Goal: Check status: Check status

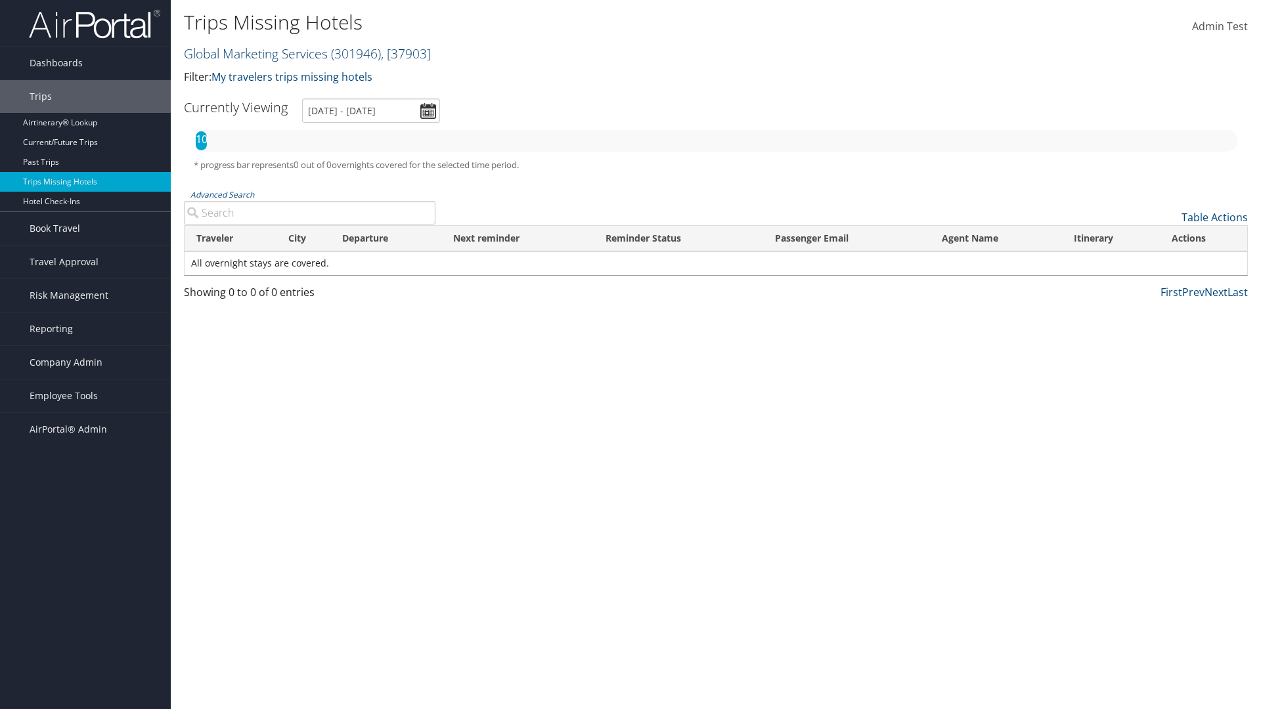
click at [254, 53] on link "Global Marketing Services ( 301946 ) , [ 37903 ]" at bounding box center [307, 54] width 247 height 18
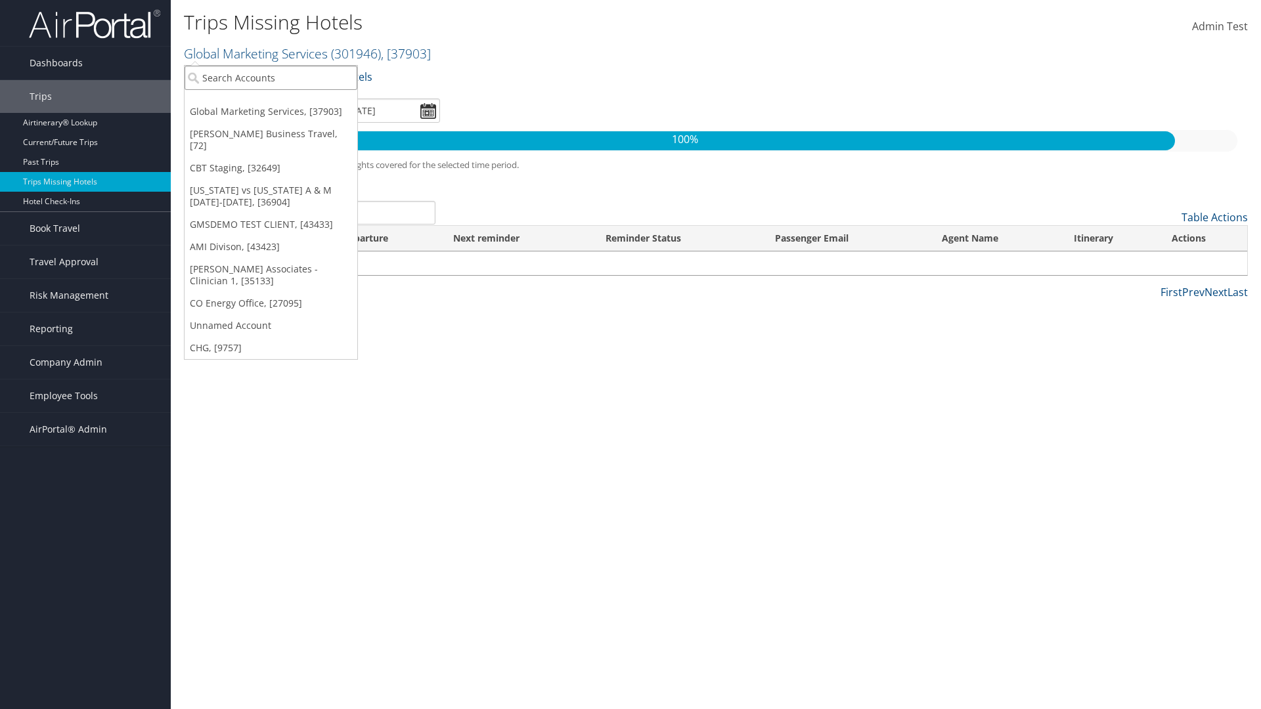
click at [271, 77] on input "search" at bounding box center [271, 78] width 173 height 24
type input "[PERSON_NAME] Business Travel"
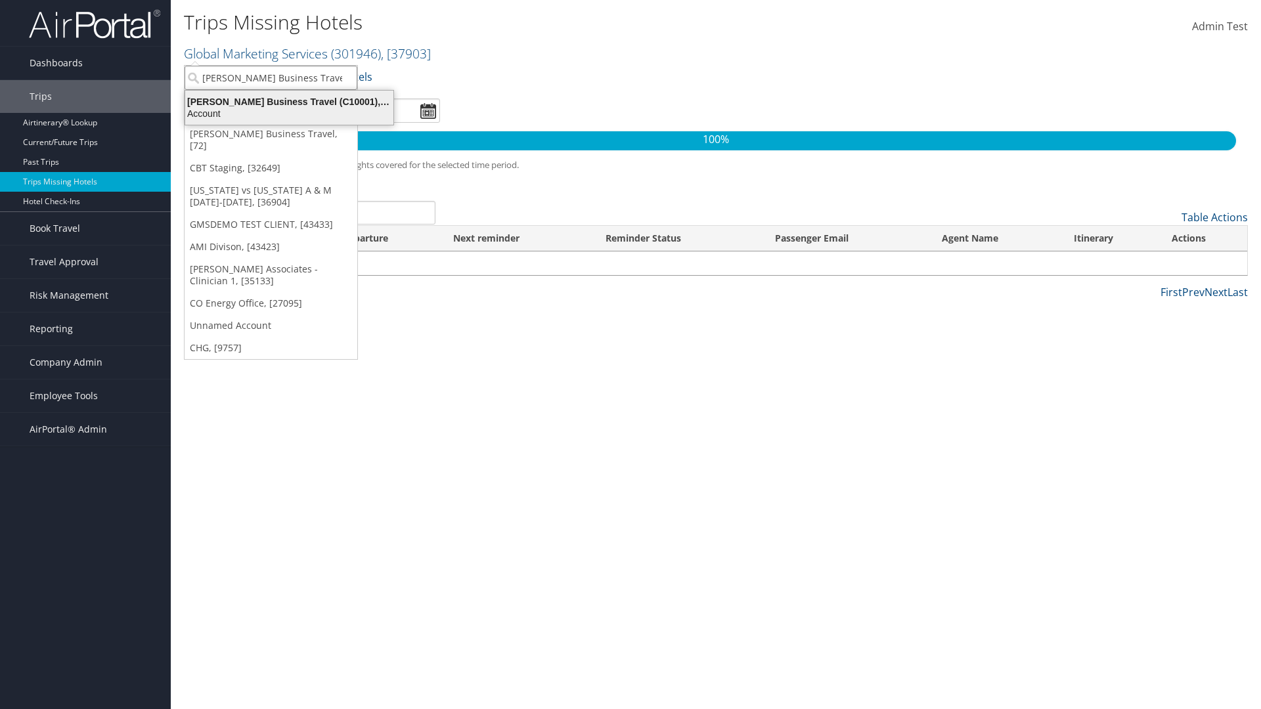
click at [289, 114] on div "Account" at bounding box center [289, 114] width 224 height 12
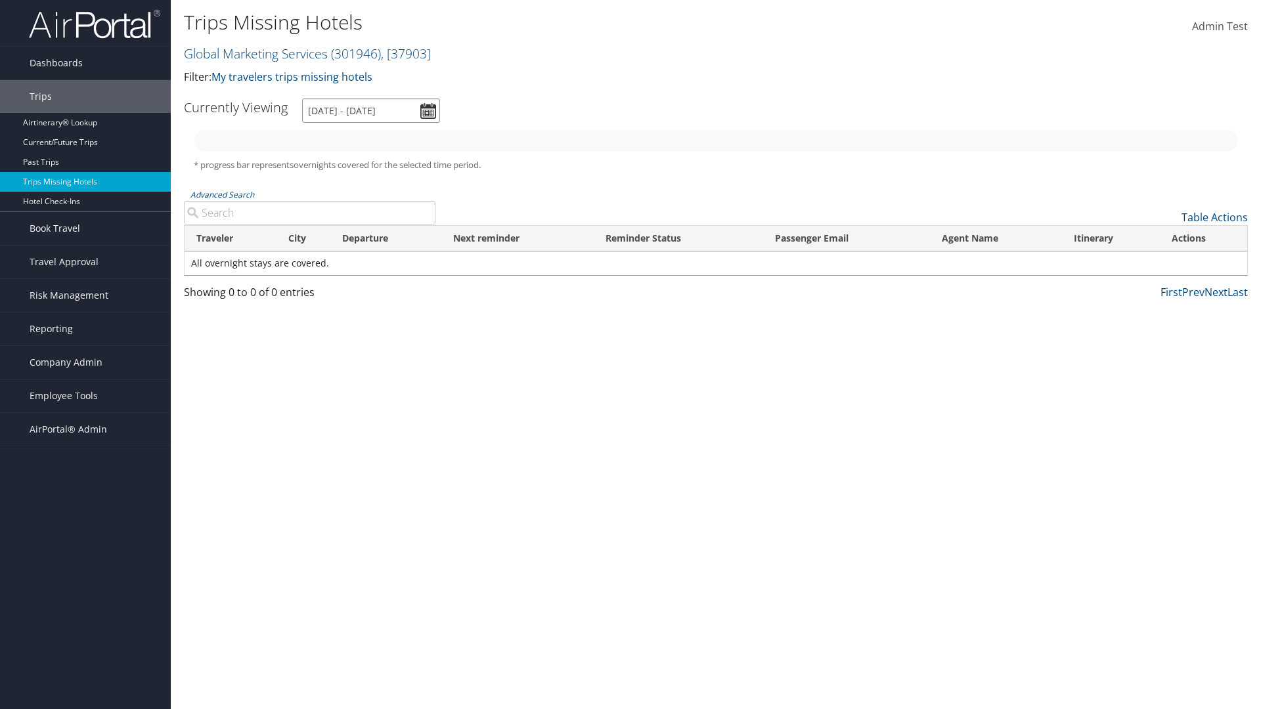
click at [371, 110] on input "[DATE] - [DATE]" at bounding box center [371, 110] width 138 height 24
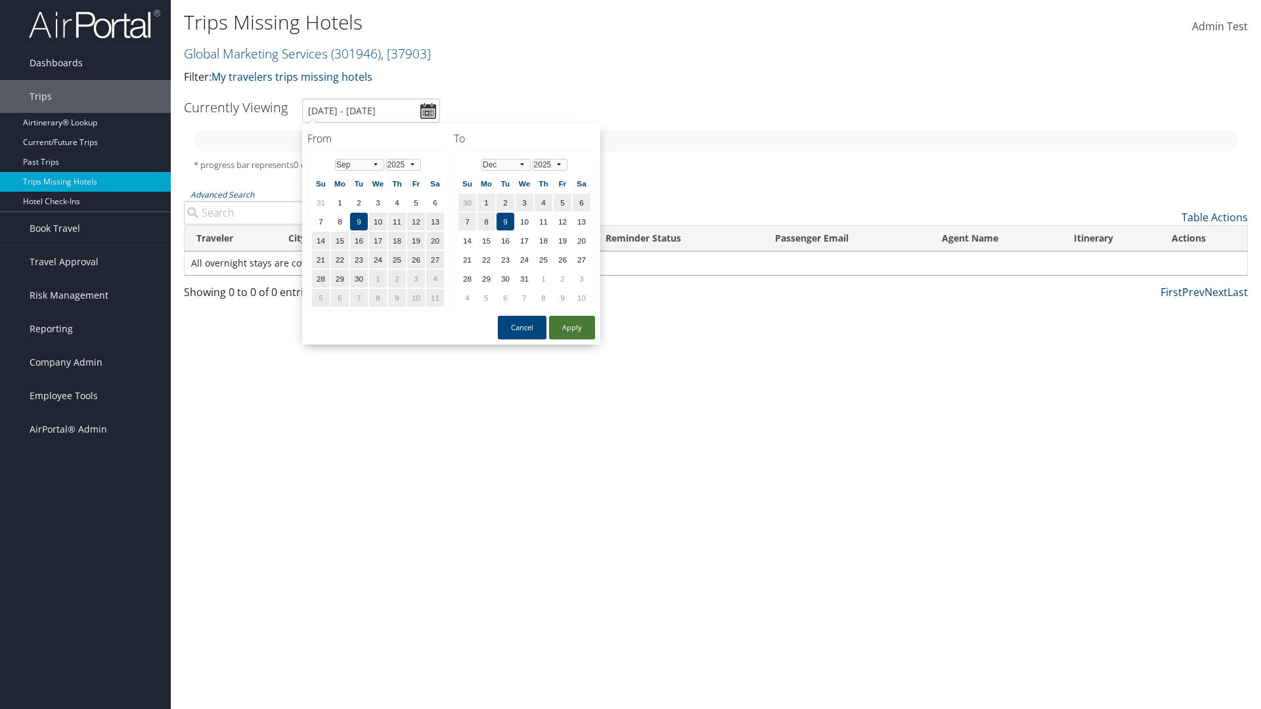
click at [572, 328] on button "Apply" at bounding box center [572, 328] width 46 height 24
type input "1/1/2025 - 3/31/2025"
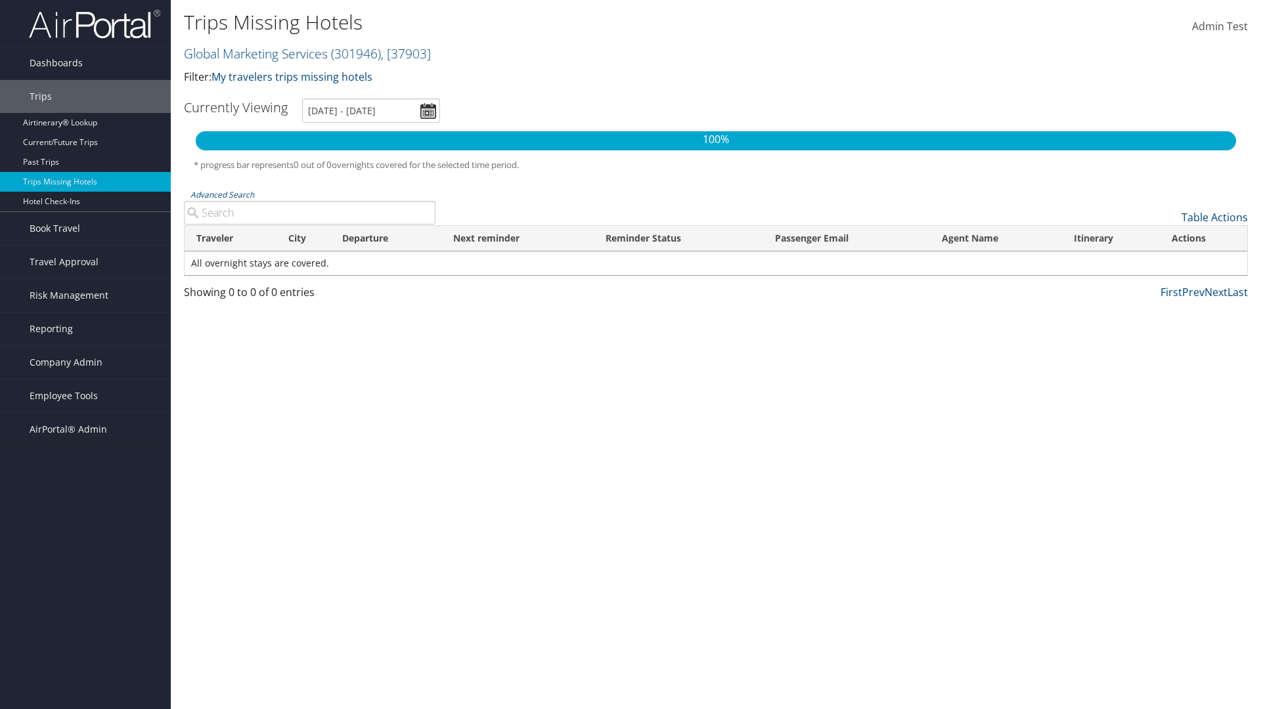
click at [309, 213] on input "Advanced Search" at bounding box center [310, 213] width 252 height 24
type input "All"
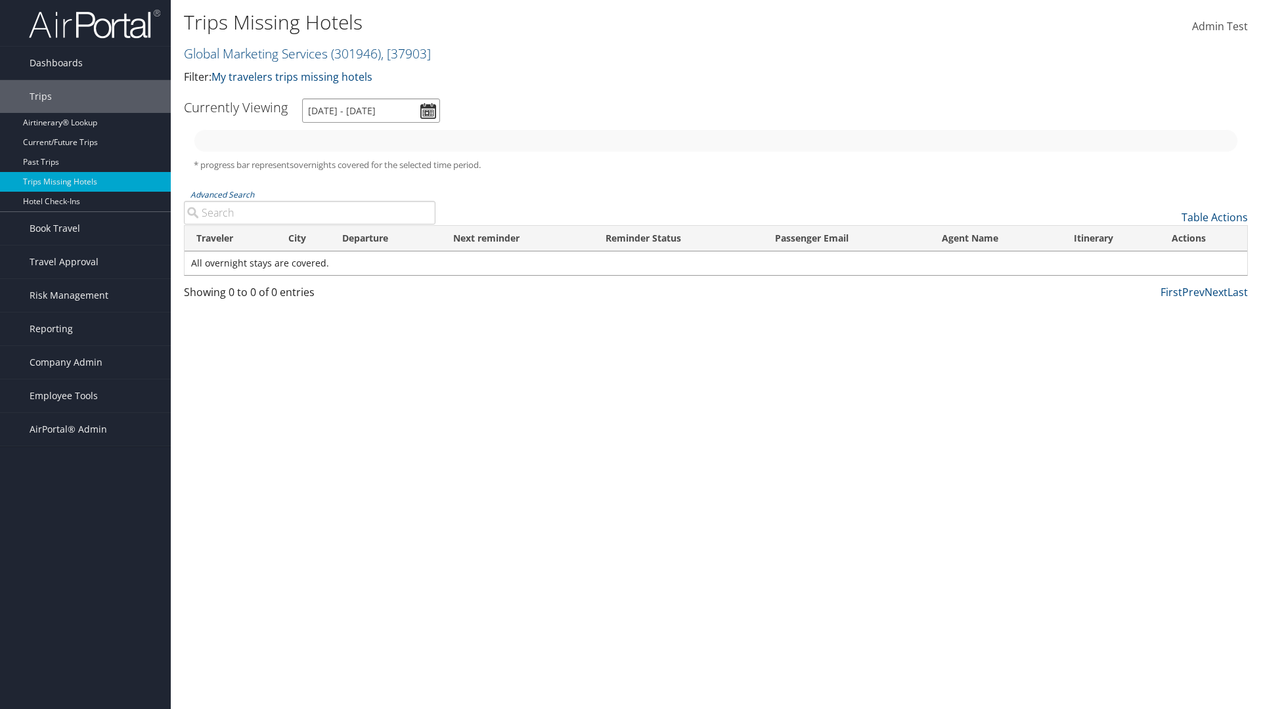
click at [371, 110] on input "[DATE] - [DATE]" at bounding box center [371, 110] width 138 height 24
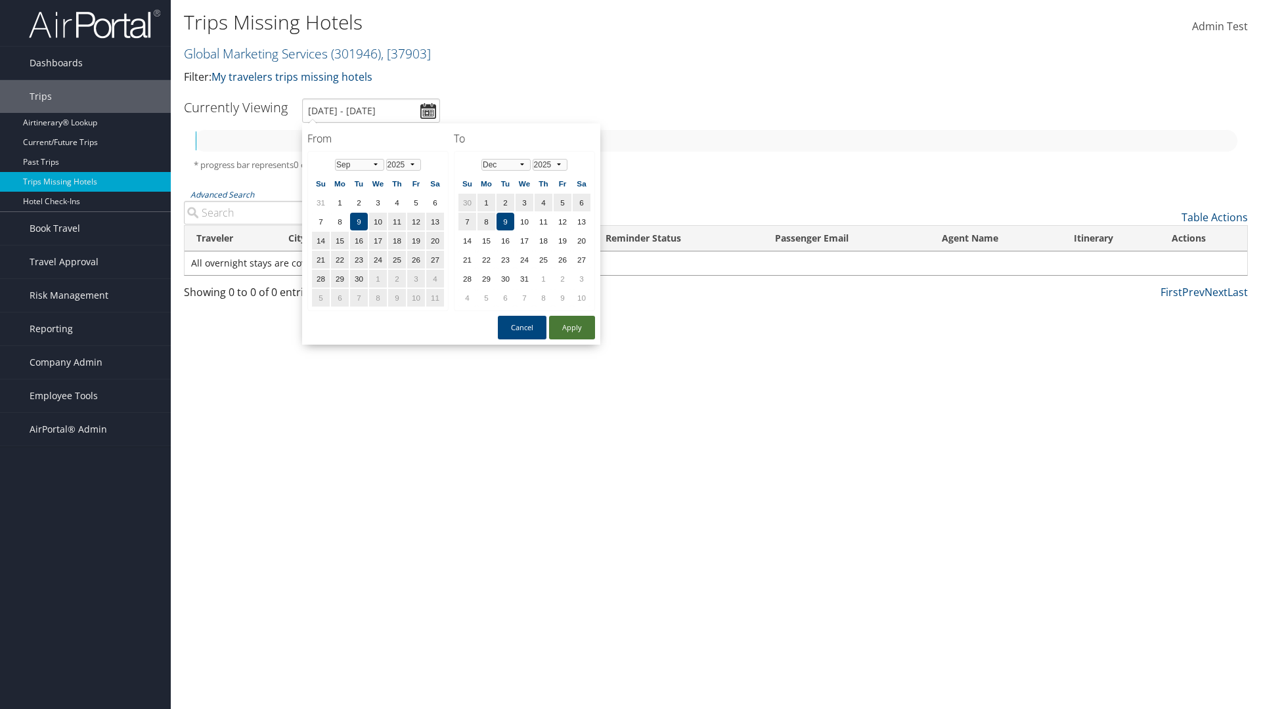
click at [572, 328] on button "Apply" at bounding box center [572, 328] width 46 height 24
type input "[DATE] - [DATE]"
